Goal: Task Accomplishment & Management: Use online tool/utility

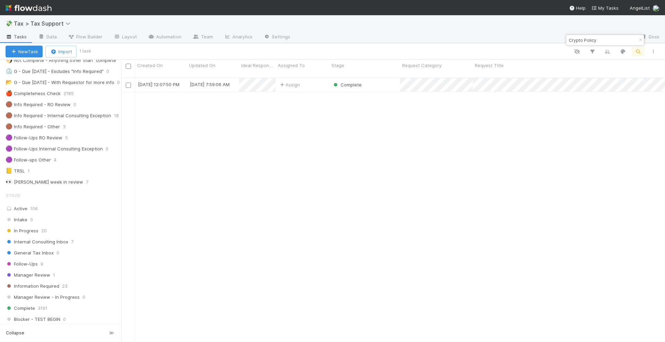
scroll to position [173, 0]
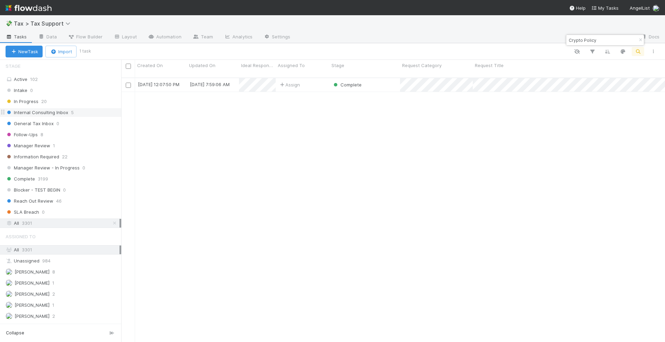
click at [65, 114] on span "Internal Consulting Inbox" at bounding box center [37, 112] width 63 height 9
click at [639, 40] on icon "button" at bounding box center [640, 40] width 7 height 4
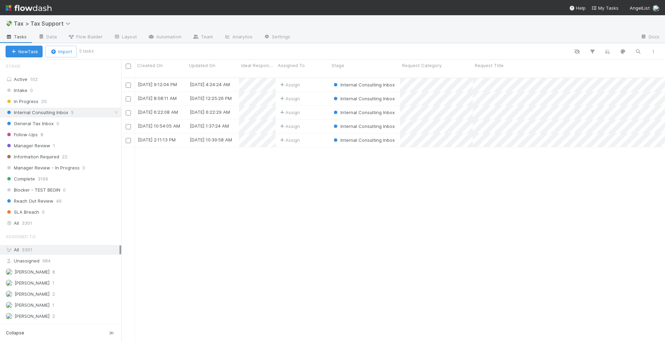
scroll to position [264, 537]
click at [321, 92] on div "Assign" at bounding box center [303, 98] width 54 height 13
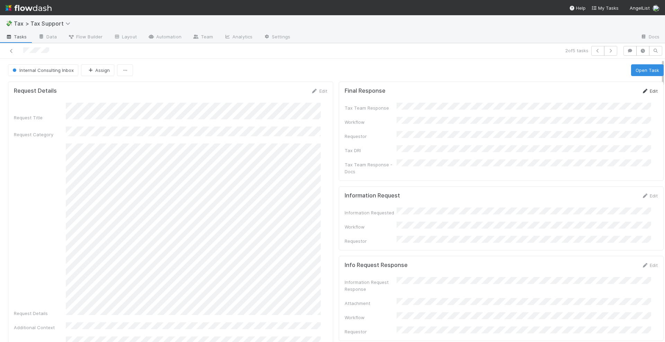
click at [641, 90] on link "Edit" at bounding box center [649, 91] width 16 height 6
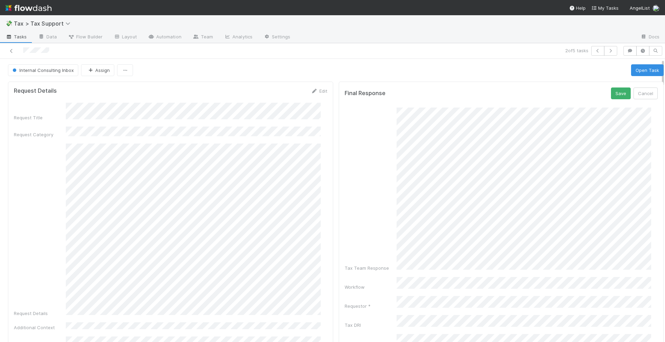
click at [664, 269] on div "💸 Tax > Tax Support Tasks Data Flow Builder Layout Automation Team Analytics Se…" at bounding box center [332, 178] width 665 height 327
click at [611, 93] on button "Save" at bounding box center [621, 94] width 20 height 12
click at [635, 68] on button "Open Task" at bounding box center [647, 70] width 33 height 12
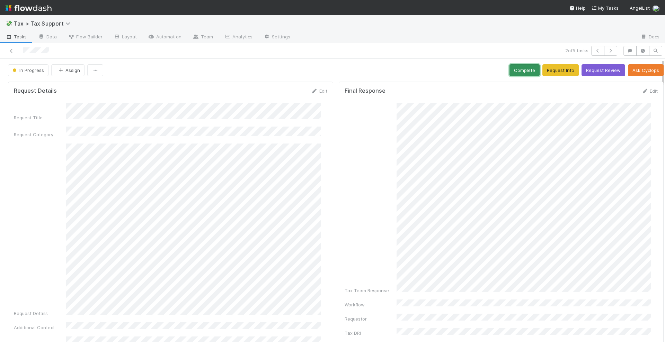
click at [519, 68] on button "Complete" at bounding box center [524, 70] width 30 height 12
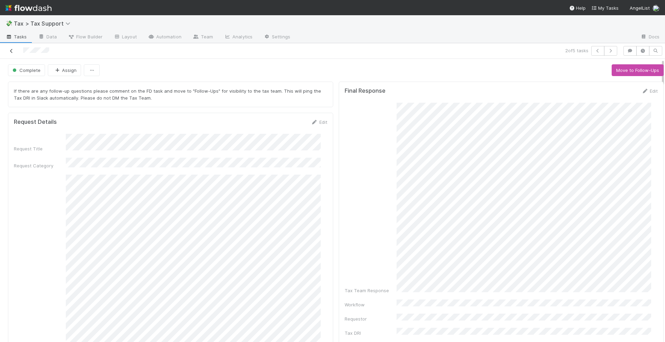
click at [13, 52] on icon at bounding box center [11, 51] width 7 height 4
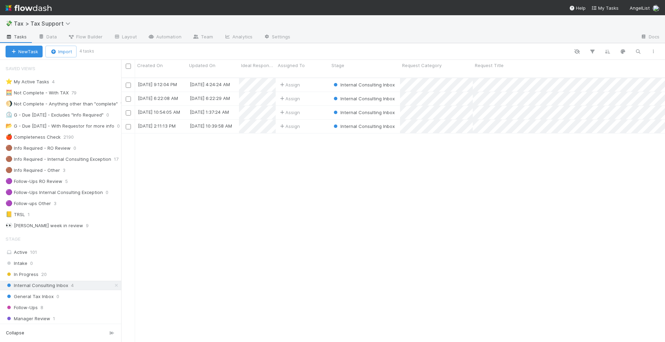
scroll to position [264, 537]
click at [317, 78] on div "Assign" at bounding box center [303, 84] width 54 height 13
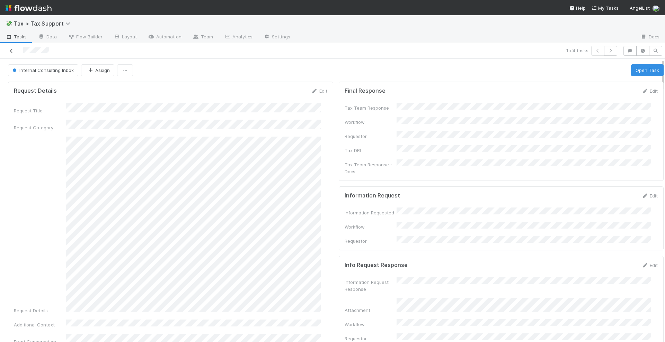
click at [10, 49] on icon at bounding box center [11, 51] width 7 height 4
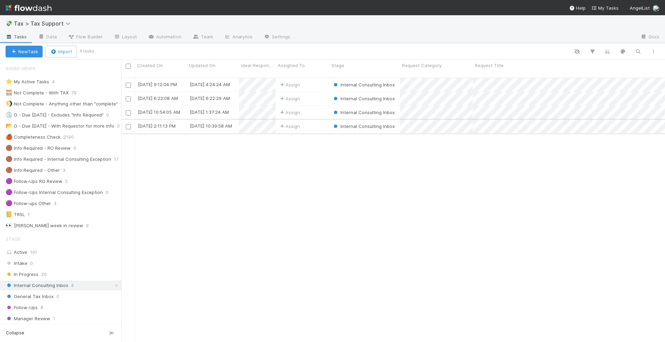
scroll to position [264, 537]
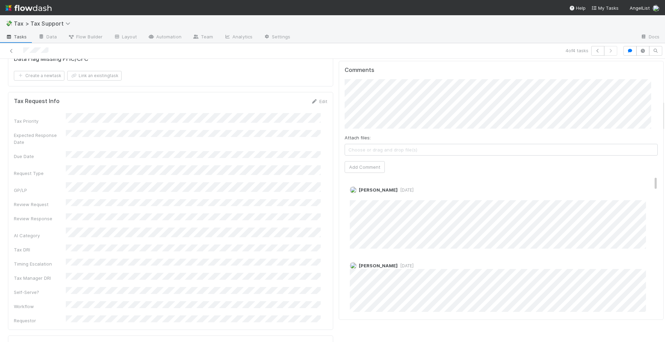
scroll to position [260, 0]
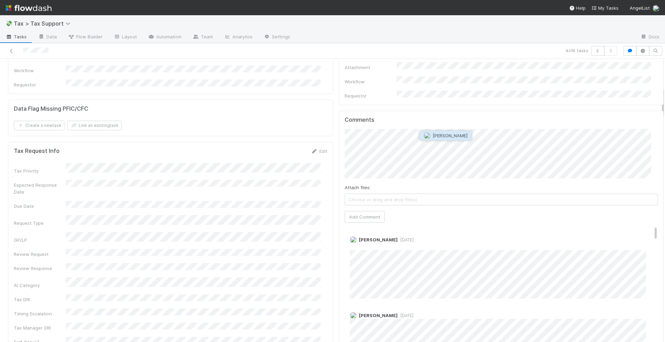
click at [439, 137] on span "Quyen Nguyen" at bounding box center [449, 136] width 35 height 6
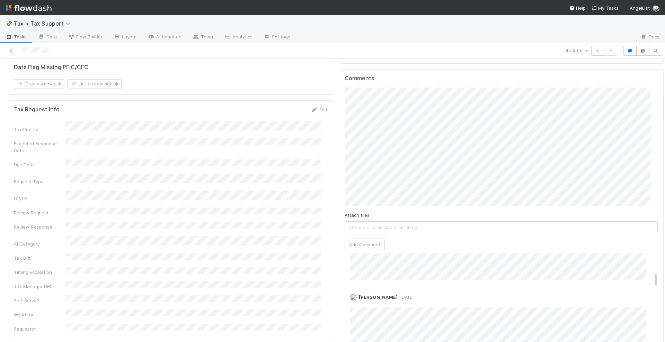
scroll to position [303, 0]
click at [365, 237] on button "Add Comment" at bounding box center [364, 243] width 40 height 12
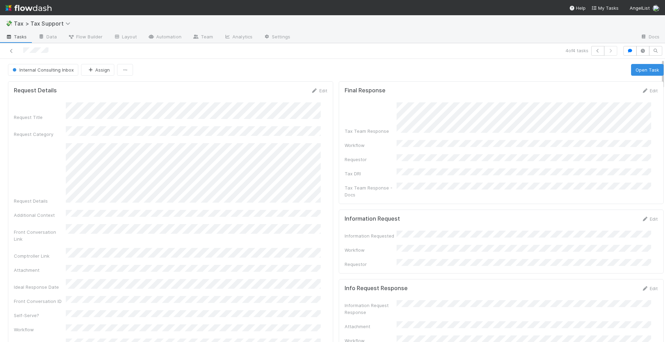
scroll to position [0, 0]
click at [59, 73] on button "Internal Consulting Inbox" at bounding box center [43, 70] width 70 height 12
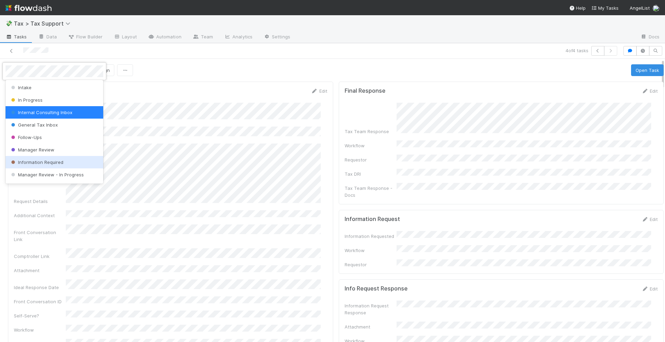
click at [52, 160] on span "Information Required" at bounding box center [37, 163] width 54 height 6
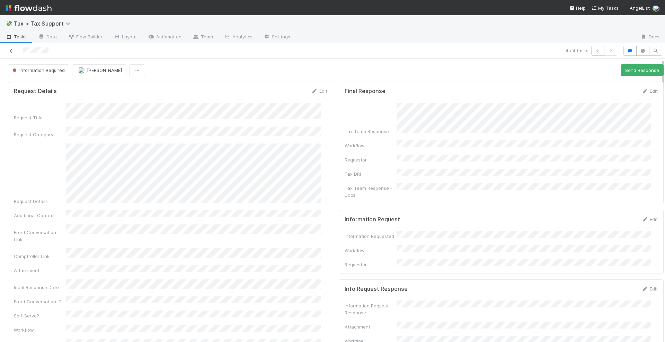
click at [10, 51] on icon at bounding box center [11, 51] width 7 height 4
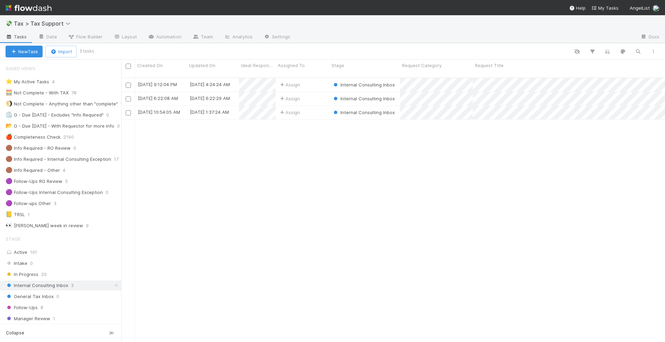
scroll to position [264, 537]
click at [314, 107] on div "Assign" at bounding box center [303, 112] width 54 height 13
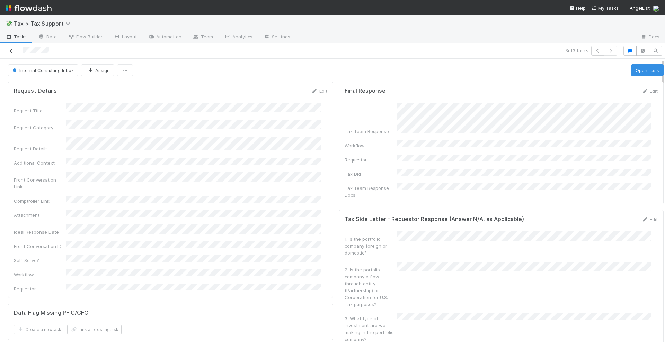
click at [13, 51] on icon at bounding box center [11, 51] width 7 height 4
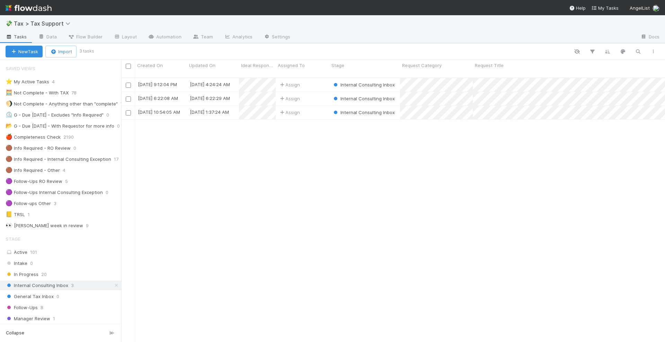
scroll to position [264, 537]
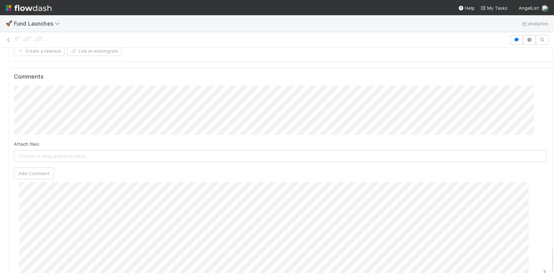
scroll to position [1687, 0]
